Goal: Entertainment & Leisure: Consume media (video, audio)

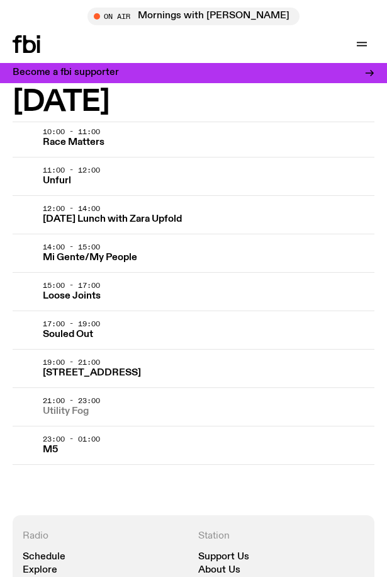
scroll to position [3024, 0]
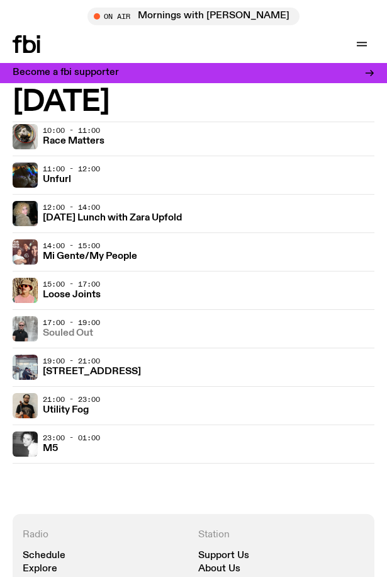
click at [50, 329] on h3 "Souled Out" at bounding box center [68, 333] width 50 height 9
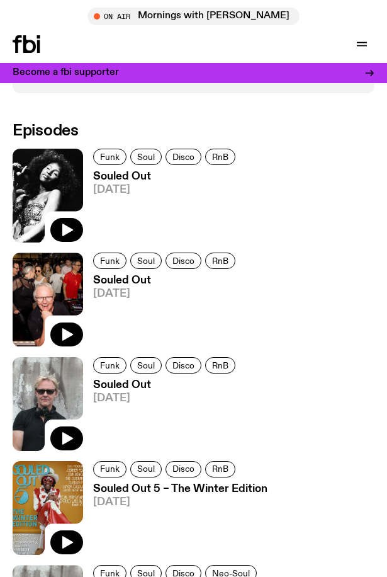
scroll to position [693, 0]
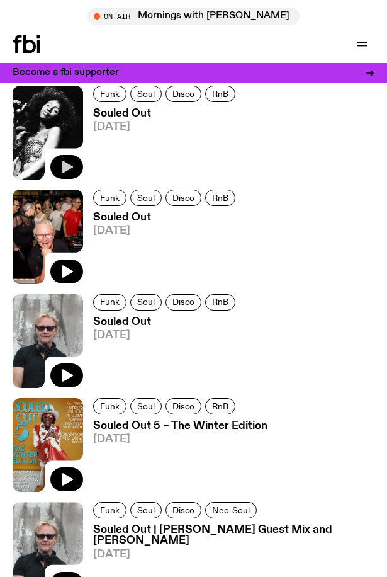
click at [64, 162] on icon "button" at bounding box center [67, 167] width 11 height 13
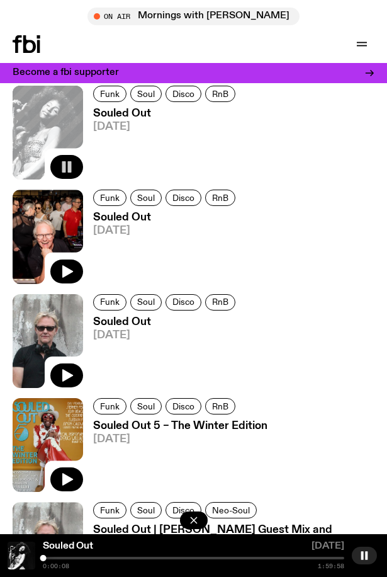
click at [57, 556] on div "Souled Out [DATE] 0:00:08 1:59:58" at bounding box center [193, 555] width 387 height 43
click at [58, 557] on div at bounding box center [194, 558] width 302 height 3
click at [67, 265] on icon "button" at bounding box center [66, 271] width 15 height 15
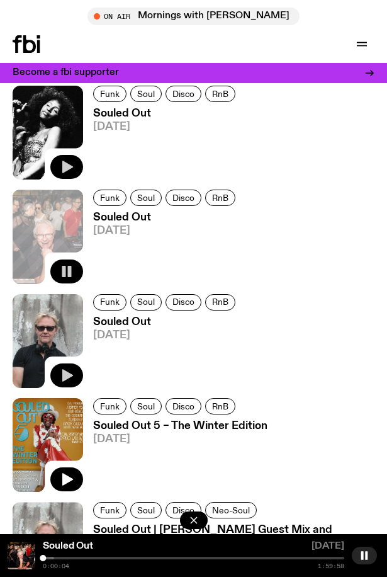
click at [62, 369] on icon "button" at bounding box center [66, 375] width 15 height 15
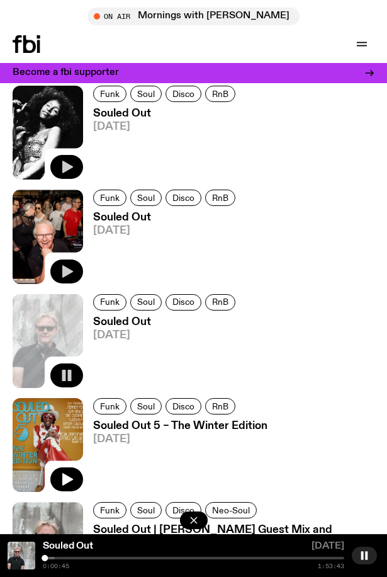
click at [81, 567] on div "0:00:45 1:53:43" at bounding box center [194, 566] width 302 height 6
click at [75, 563] on div "0:00:46 1:53:43" at bounding box center [194, 566] width 302 height 6
click at [55, 561] on div "0:00:48 1:53:43" at bounding box center [194, 563] width 302 height 13
drag, startPoint x: 79, startPoint y: 563, endPoint x: 74, endPoint y: 559, distance: 6.5
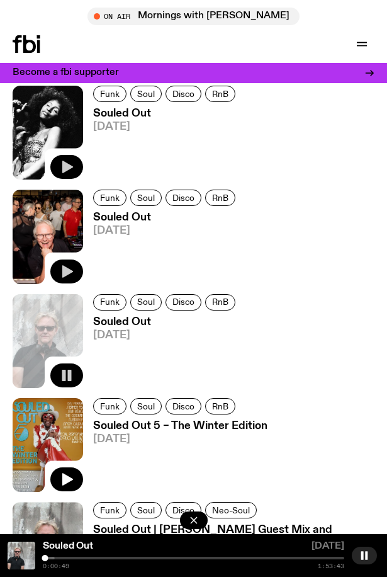
click at [76, 561] on div "0:00:49 1:53:43" at bounding box center [194, 563] width 302 height 13
click at [67, 563] on div "0:00:53 1:53:43" at bounding box center [194, 563] width 302 height 13
drag, startPoint x: 41, startPoint y: 562, endPoint x: 74, endPoint y: 564, distance: 33.4
click at [74, 564] on div "Souled Out [DATE] 0:00:56 1:53:43" at bounding box center [193, 555] width 387 height 43
click at [74, 568] on div "0:00:56 1:53:43" at bounding box center [194, 566] width 302 height 6
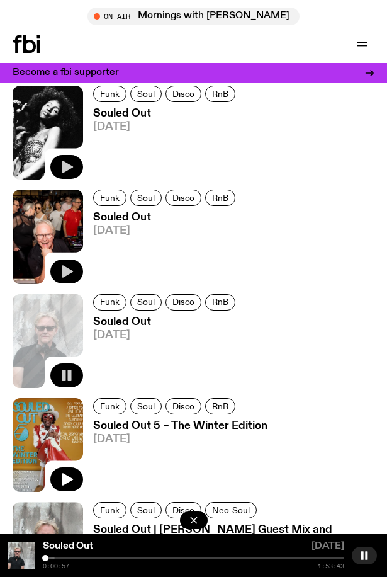
click at [74, 568] on div "0:00:57 1:53:43" at bounding box center [194, 566] width 302 height 6
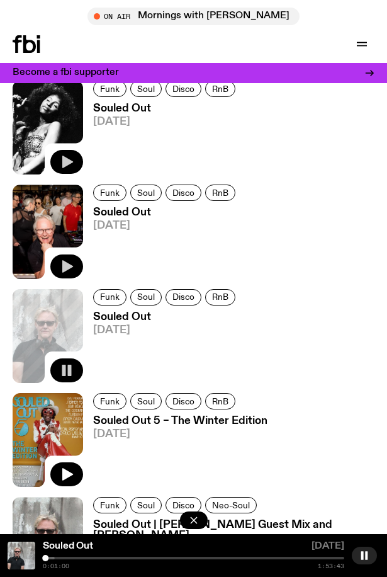
scroll to position [630, 0]
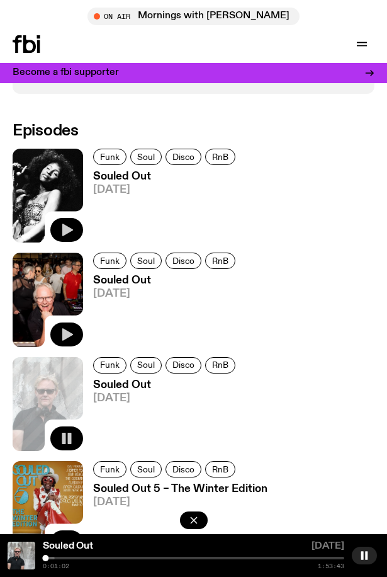
click at [46, 561] on div "0:01:02 1:53:43" at bounding box center [194, 563] width 302 height 13
click at [75, 566] on div "0:01:03 1:53:43" at bounding box center [194, 566] width 302 height 6
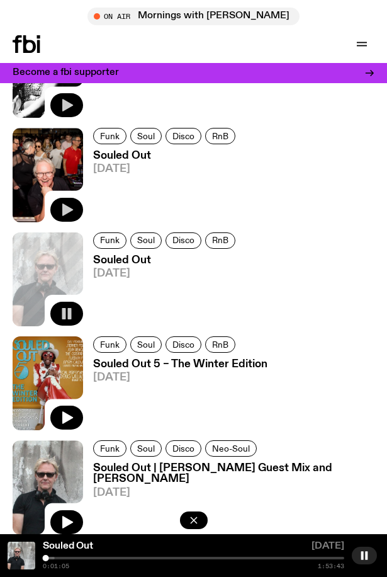
scroll to position [756, 0]
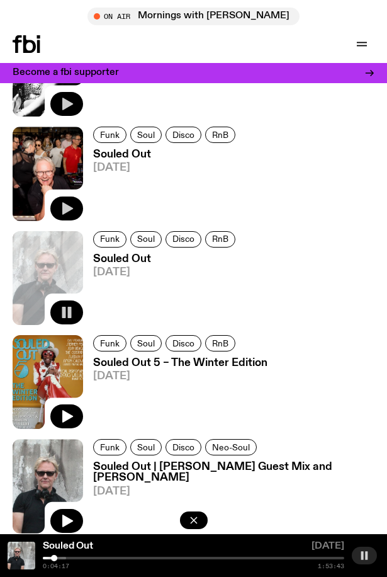
click at [366, 558] on rect "button" at bounding box center [366, 555] width 3 height 8
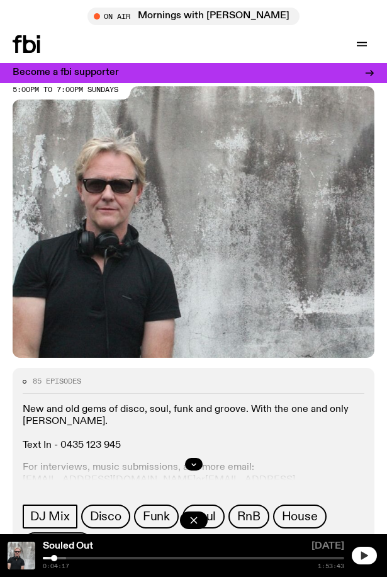
scroll to position [0, 0]
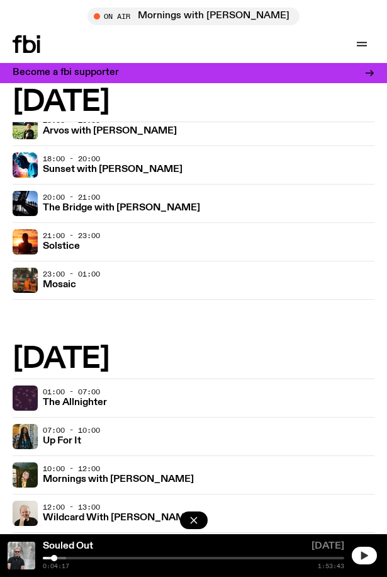
scroll to position [189, 0]
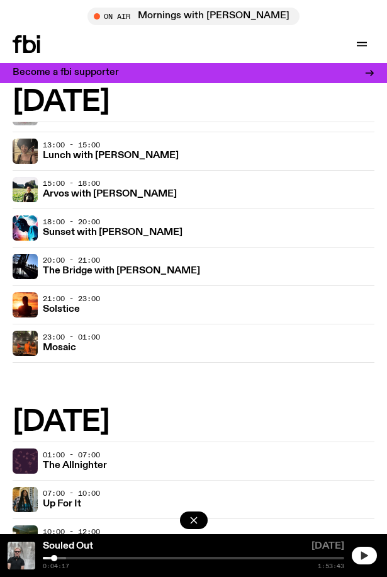
click at [52, 338] on span "23:00 - 01:00" at bounding box center [71, 337] width 57 height 10
click at [33, 339] on img at bounding box center [25, 343] width 25 height 25
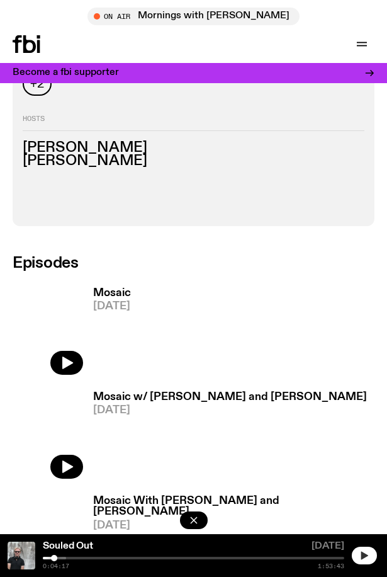
scroll to position [567, 0]
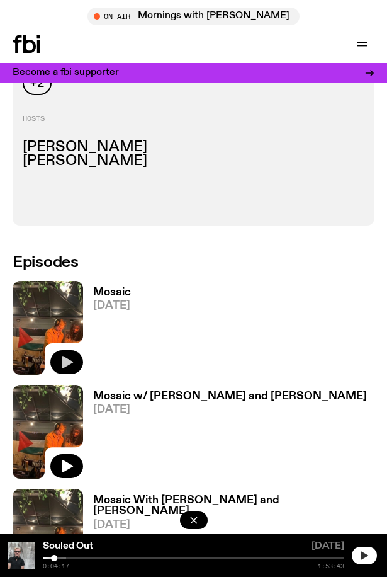
click at [71, 355] on icon "button" at bounding box center [66, 362] width 15 height 15
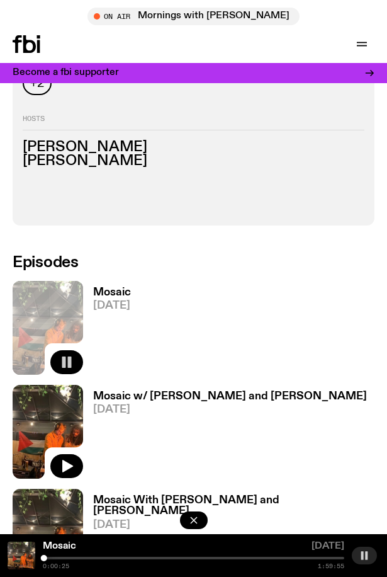
click at [71, 558] on div at bounding box center [194, 558] width 302 height 3
click at [96, 557] on div at bounding box center [194, 558] width 302 height 3
click at [65, 461] on icon "button" at bounding box center [67, 467] width 11 height 13
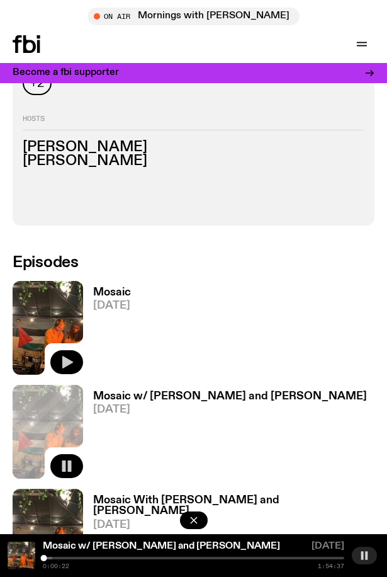
click at [69, 559] on div at bounding box center [194, 558] width 302 height 3
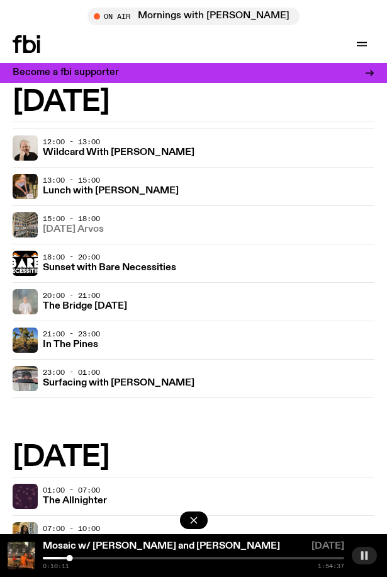
scroll to position [630, 0]
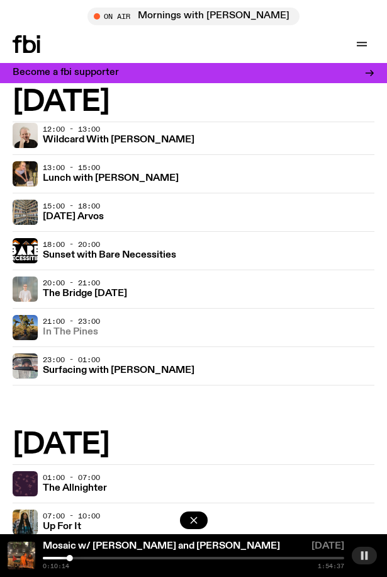
click at [47, 326] on link "In The Pines" at bounding box center [70, 331] width 55 height 12
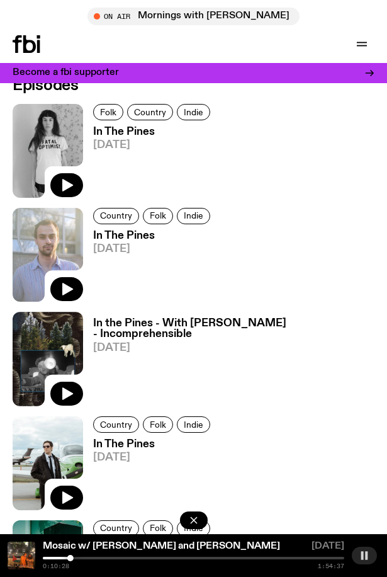
scroll to position [630, 0]
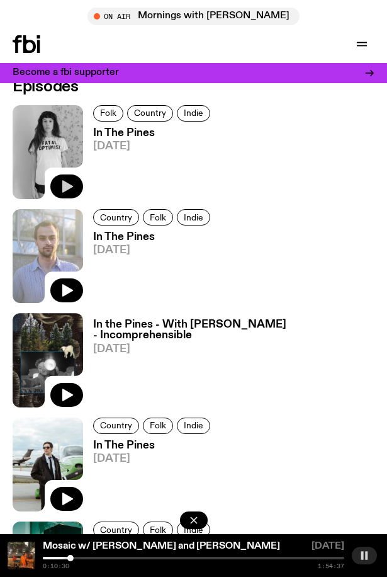
click at [70, 186] on icon "button" at bounding box center [67, 186] width 11 height 13
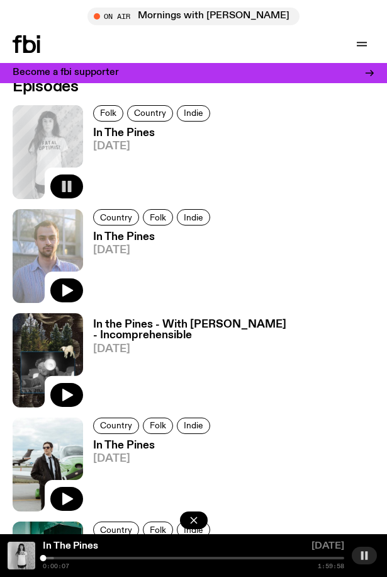
click at [69, 558] on div at bounding box center [194, 558] width 302 height 3
click at [89, 558] on div at bounding box center [194, 558] width 302 height 3
click at [67, 178] on button "button" at bounding box center [66, 187] width 33 height 24
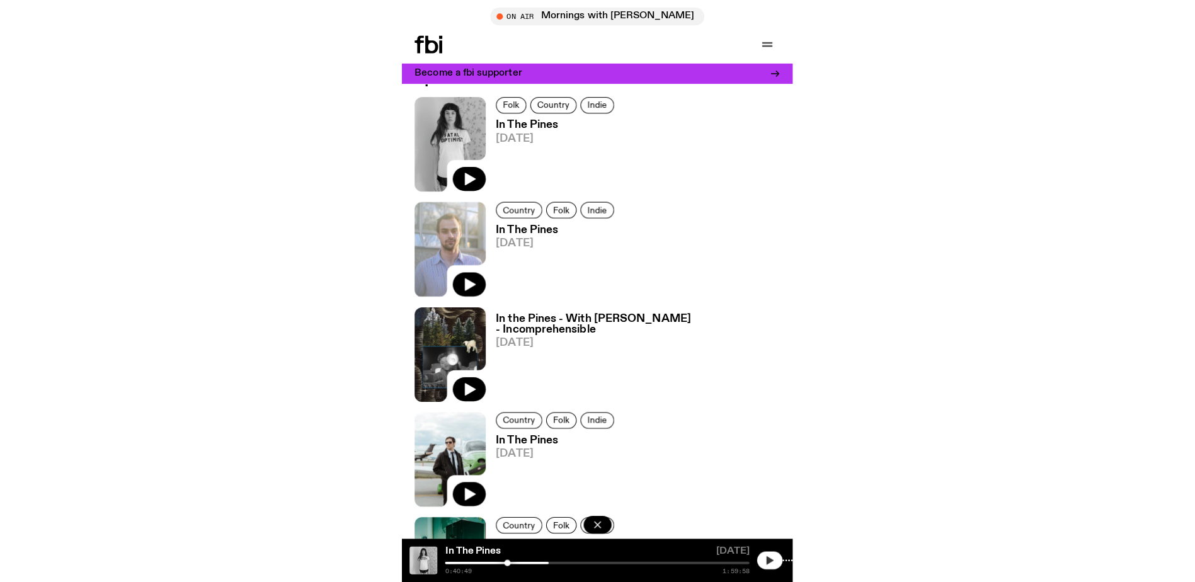
scroll to position [621, 0]
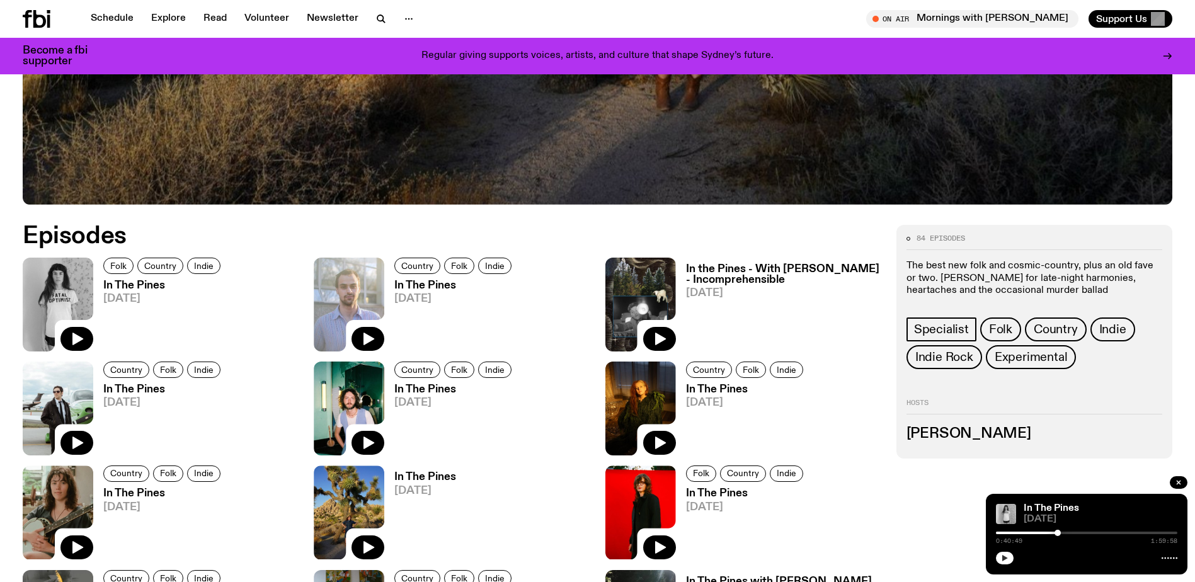
click at [387, 555] on button "button" at bounding box center [1005, 558] width 18 height 13
click at [387, 558] on icon "button" at bounding box center [1005, 558] width 8 height 8
